Goal: Task Accomplishment & Management: Manage account settings

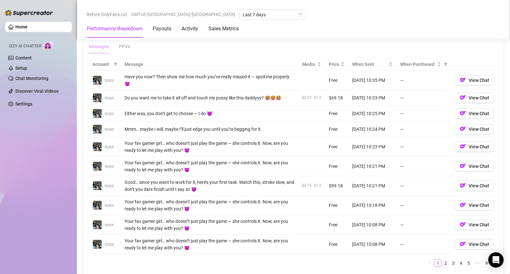
scroll to position [589, 0]
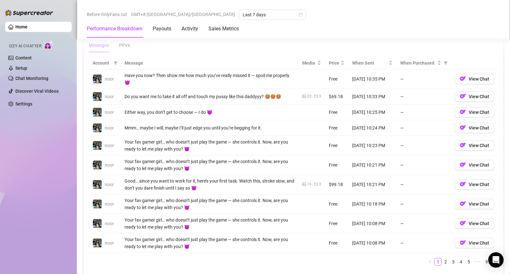
click at [100, 63] on span "Account" at bounding box center [102, 63] width 19 height 7
click at [113, 64] on span at bounding box center [115, 63] width 6 height 10
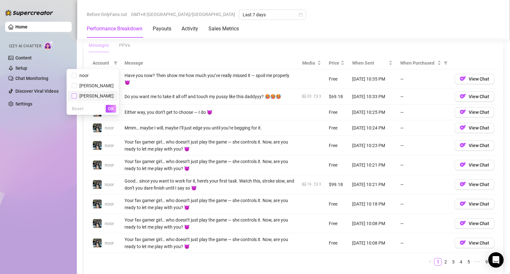
click at [77, 96] on input "checkbox" at bounding box center [74, 95] width 5 height 5
checkbox input "true"
click at [114, 109] on span "OK" at bounding box center [111, 108] width 6 height 5
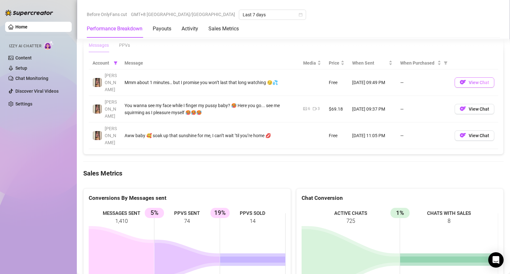
click at [473, 80] on span "View Chat" at bounding box center [479, 82] width 20 height 5
click at [404, 79] on td "—" at bounding box center [423, 82] width 54 height 27
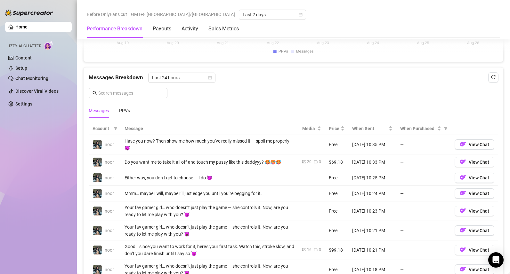
scroll to position [532, 0]
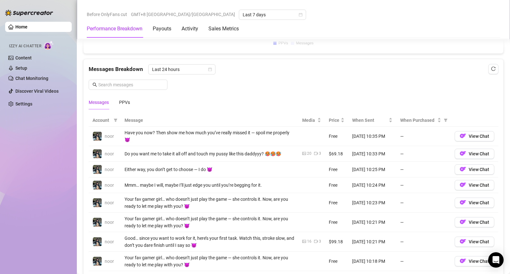
click at [109, 118] on span "Account" at bounding box center [102, 120] width 19 height 7
click at [116, 121] on icon "filter" at bounding box center [116, 120] width 4 height 3
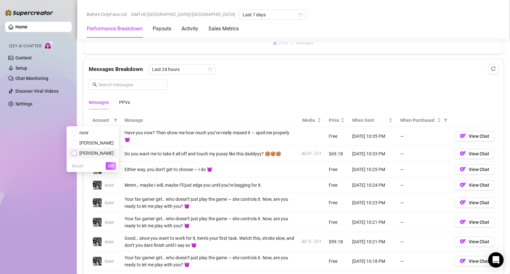
click at [77, 153] on input "checkbox" at bounding box center [74, 153] width 5 height 5
checkbox input "true"
click at [110, 167] on span "OK" at bounding box center [111, 166] width 6 height 5
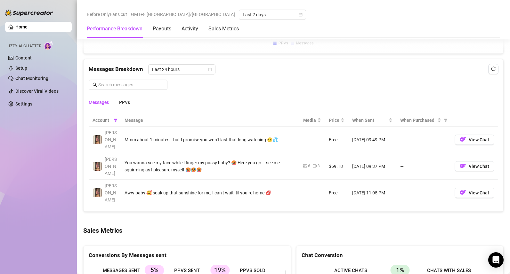
click at [386, 139] on td "[DATE] 09:49 PM" at bounding box center [372, 140] width 48 height 27
